Goal: Task Accomplishment & Management: Use online tool/utility

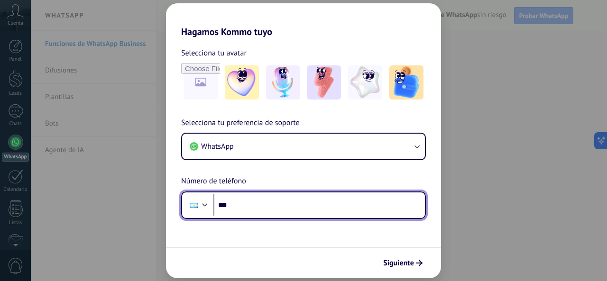
click at [330, 208] on input "***" at bounding box center [318, 205] width 211 height 22
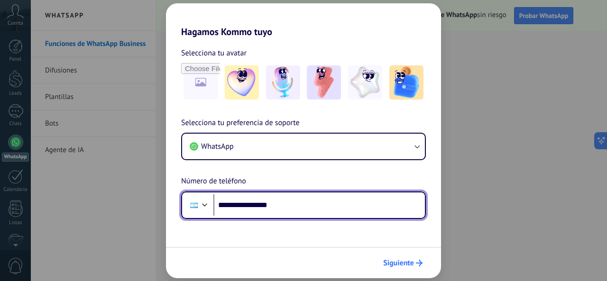
type input "**********"
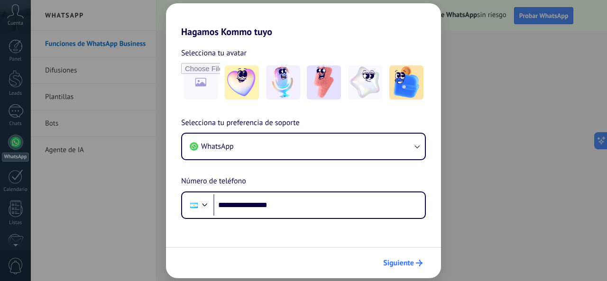
click at [420, 262] on use "submit" at bounding box center [419, 263] width 7 height 7
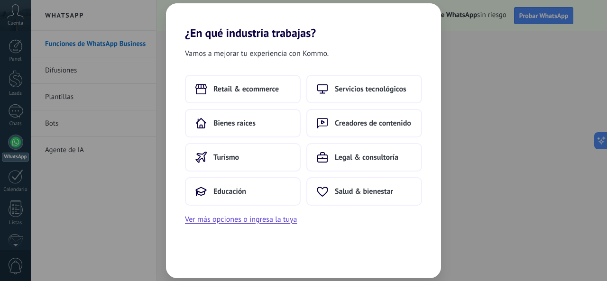
drag, startPoint x: 381, startPoint y: 90, endPoint x: 383, endPoint y: 58, distance: 31.8
click at [383, 58] on div "Vamos a mejorar tu experiencia con Kommo. Retail & ecommerce Servicios tecnológ…" at bounding box center [303, 159] width 275 height 238
click at [369, 85] on span "Servicios tecnológicos" at bounding box center [371, 88] width 72 height 9
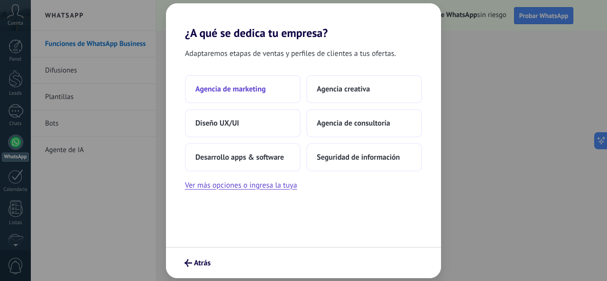
click at [286, 90] on button "Agencia de marketing" at bounding box center [243, 89] width 116 height 28
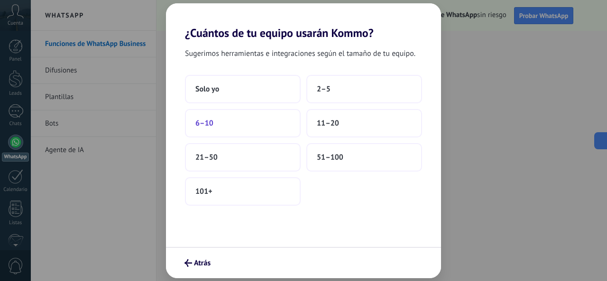
click at [229, 126] on button "6–10" at bounding box center [243, 123] width 116 height 28
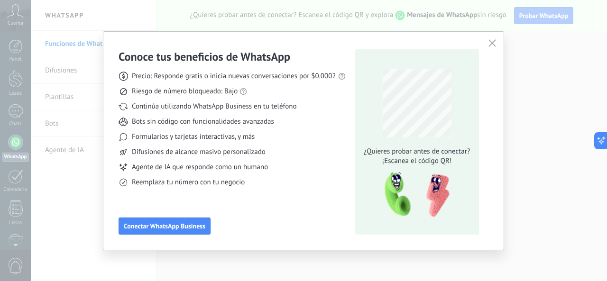
drag, startPoint x: 174, startPoint y: 229, endPoint x: 303, endPoint y: 218, distance: 129.5
click at [303, 218] on div "Conoce tus beneficios de WhatsApp Precio: Responde gratis o inicia nuevas conve…" at bounding box center [231, 141] width 227 height 185
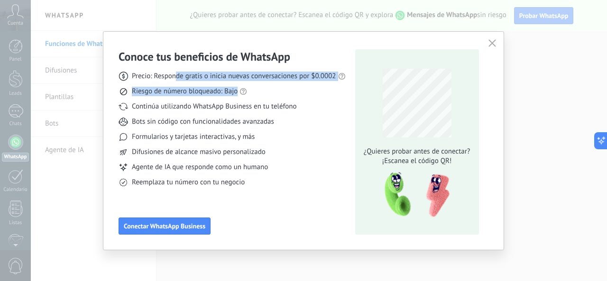
drag, startPoint x: 174, startPoint y: 75, endPoint x: 299, endPoint y: 87, distance: 125.2
click at [299, 87] on div "Precio: Responde gratis o inicia nuevas conversaciones por $0.0002 Riesgo de nú…" at bounding box center [231, 125] width 227 height 123
click at [168, 98] on div "Precio: Responde gratis o inicia nuevas conversaciones por $0.0002 Riesgo de nú…" at bounding box center [231, 125] width 227 height 123
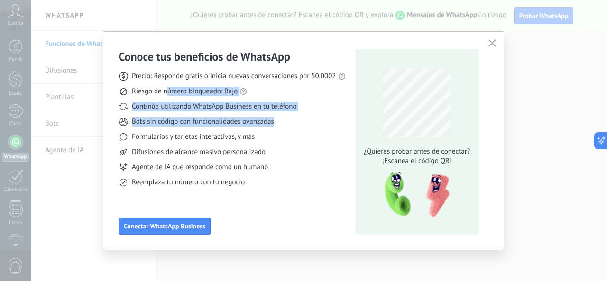
drag, startPoint x: 167, startPoint y: 94, endPoint x: 276, endPoint y: 118, distance: 111.7
click at [275, 118] on div "Precio: Responde gratis o inicia nuevas conversaciones por $0.0002 Riesgo de nú…" at bounding box center [231, 125] width 227 height 123
click at [301, 123] on div "Bots sin código con funcionalidades avanzadas" at bounding box center [231, 121] width 227 height 9
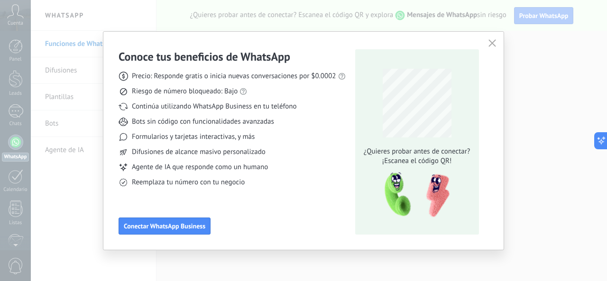
click at [494, 44] on icon "button" at bounding box center [492, 43] width 8 height 8
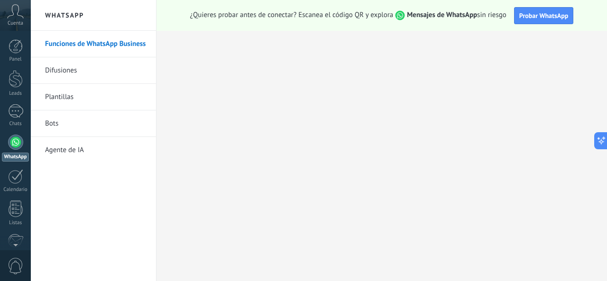
scroll to position [112, 0]
